Goal: Book appointment/travel/reservation

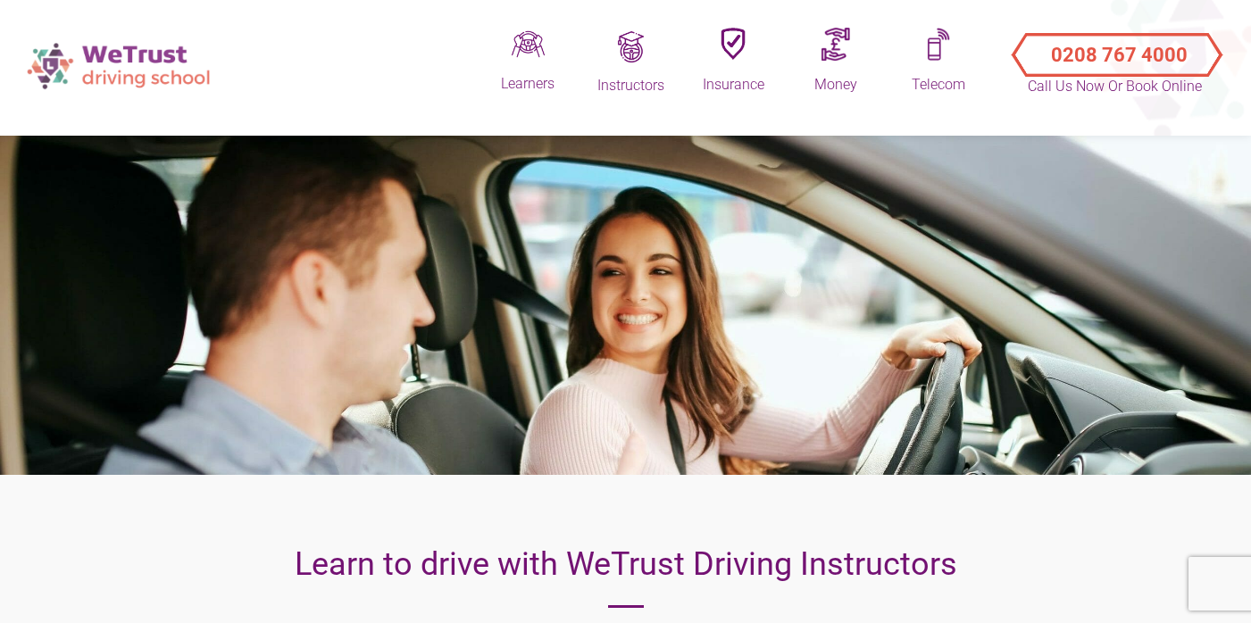
click at [137, 66] on img at bounding box center [120, 65] width 205 height 63
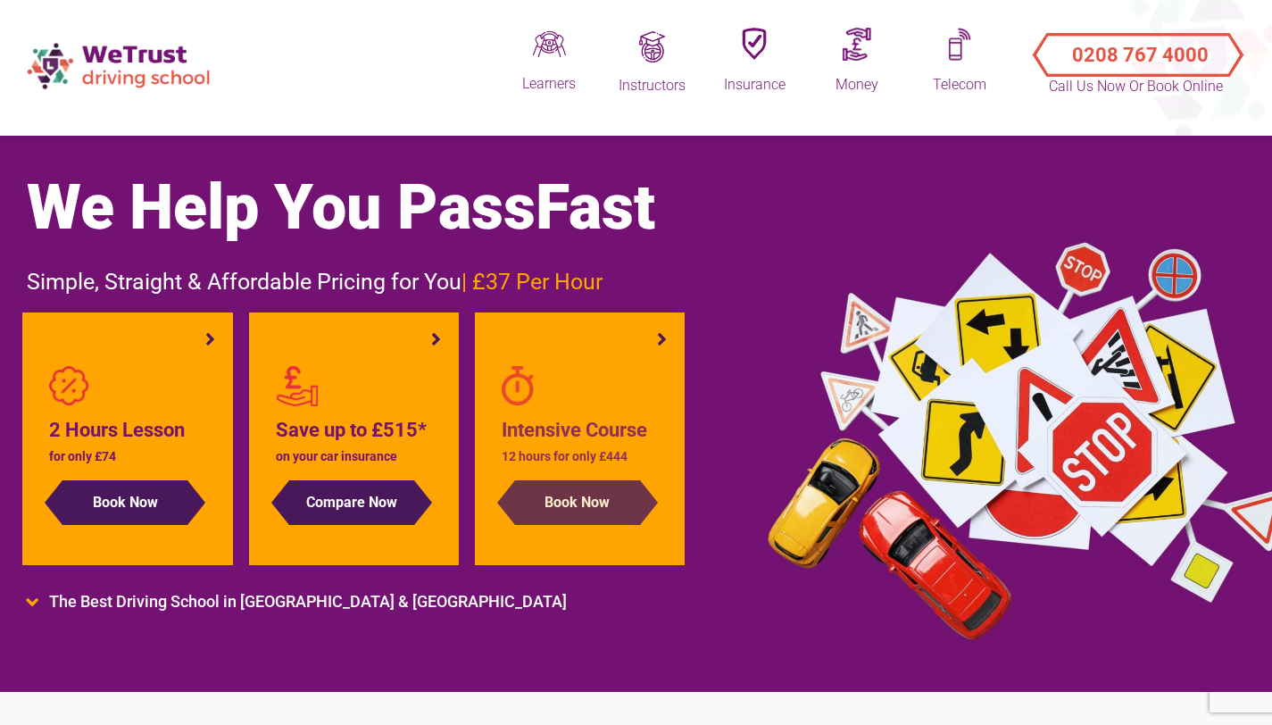
click at [596, 491] on button "Book Now" at bounding box center [577, 502] width 125 height 45
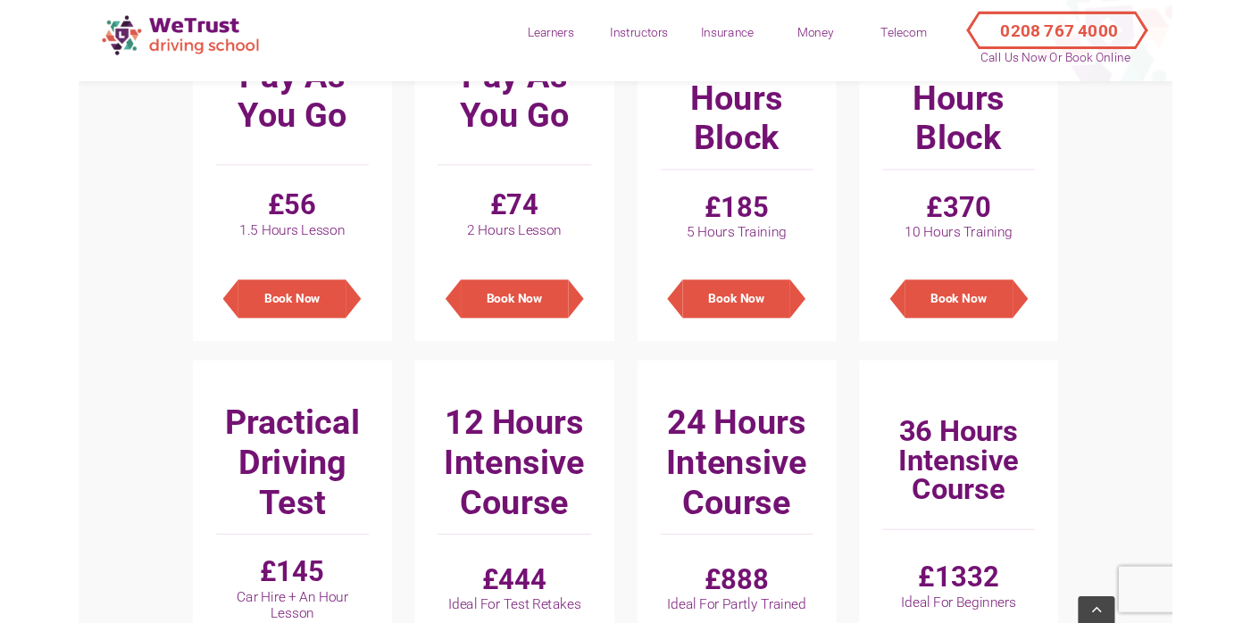
scroll to position [787, 0]
